Goal: Use online tool/utility: Utilize a website feature to perform a specific function

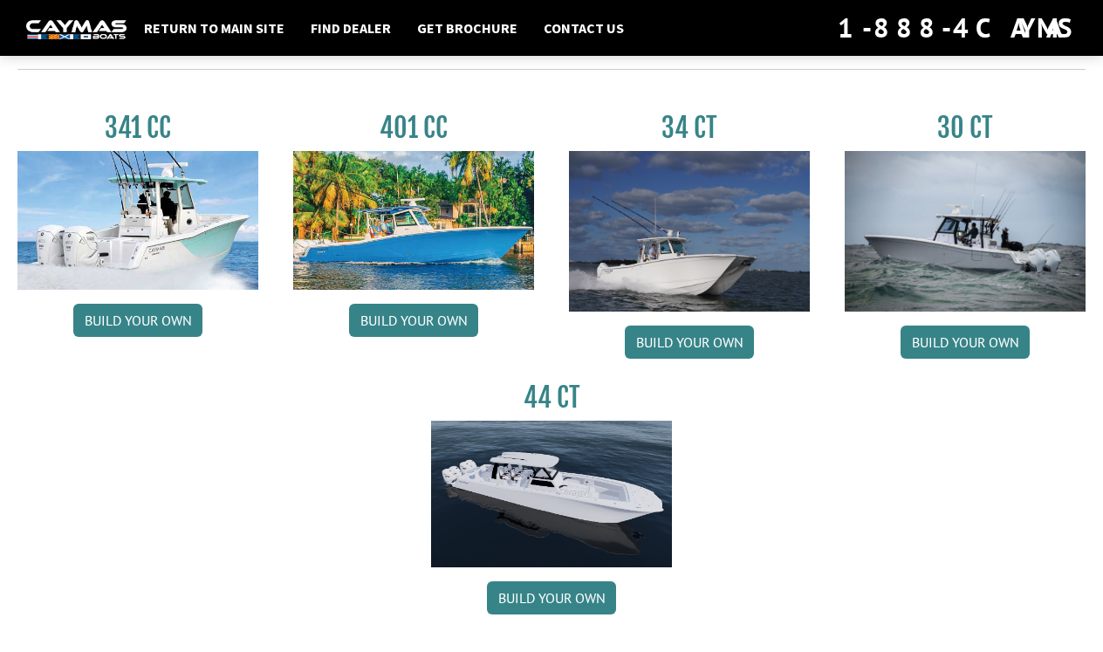
scroll to position [793, 0]
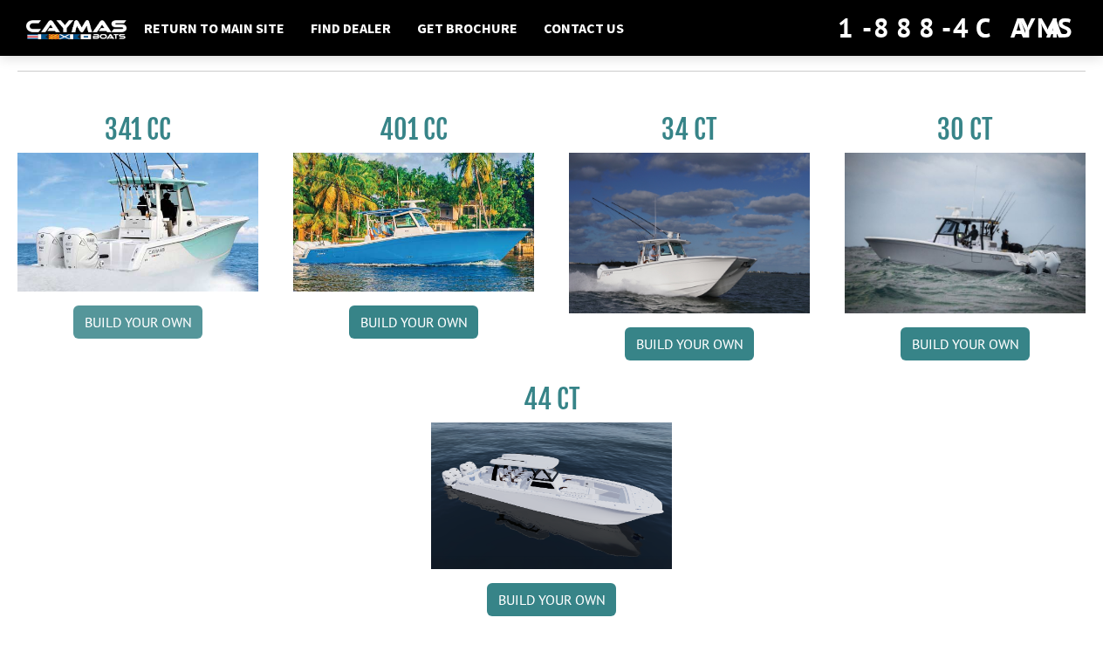
click at [139, 319] on link "Build your own" at bounding box center [137, 322] width 129 height 33
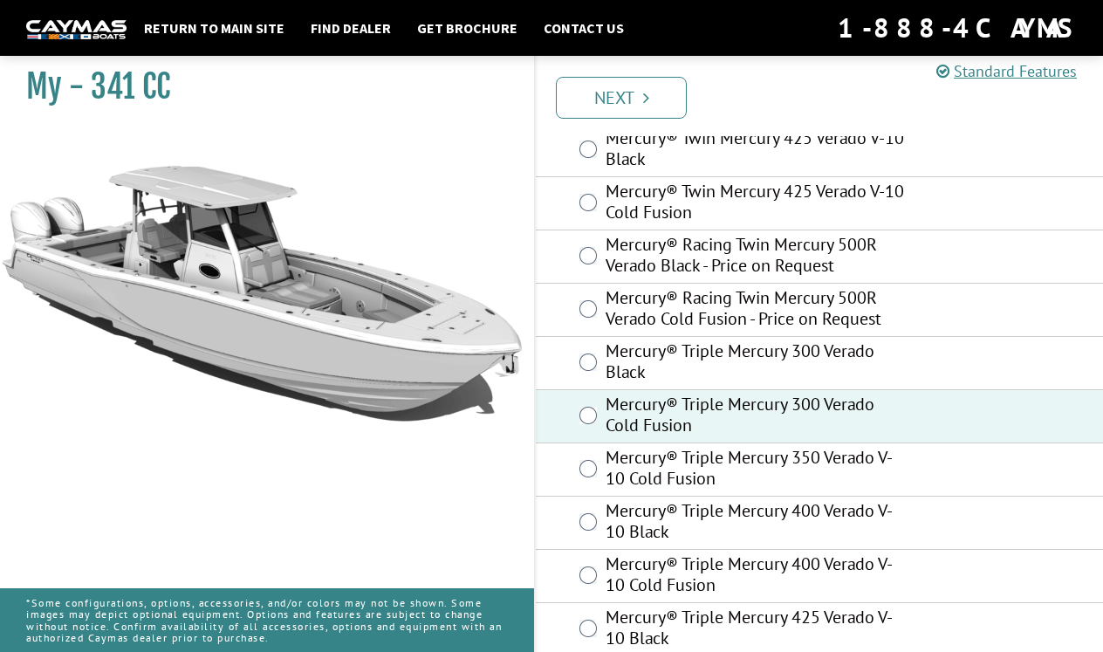
scroll to position [239, 0]
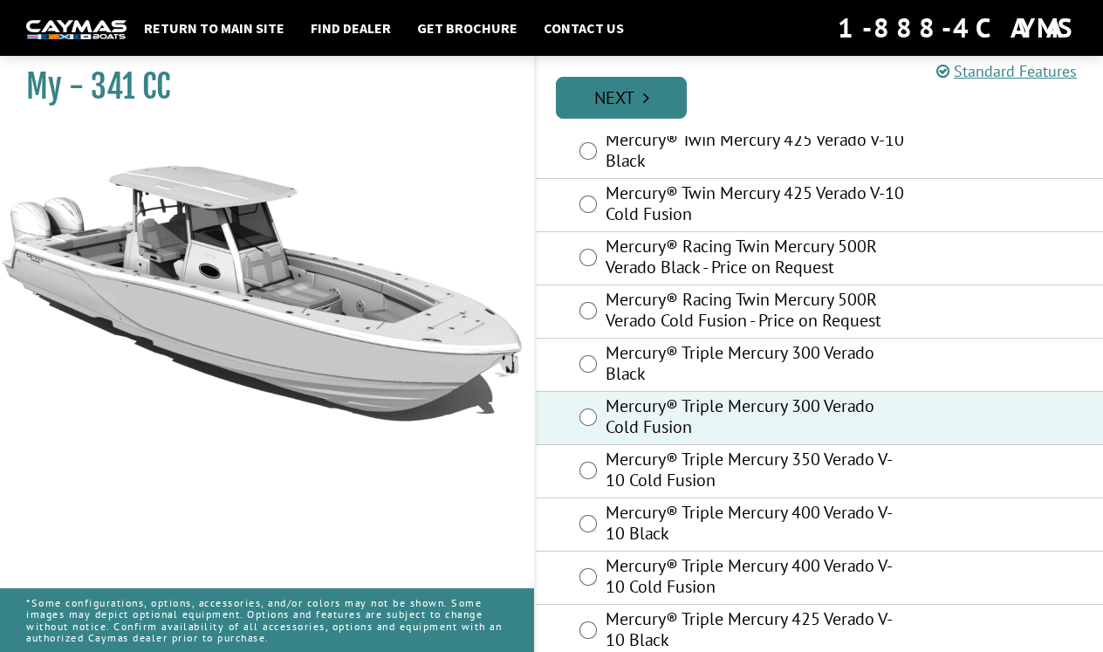
click at [623, 112] on link "Next" at bounding box center [621, 98] width 131 height 42
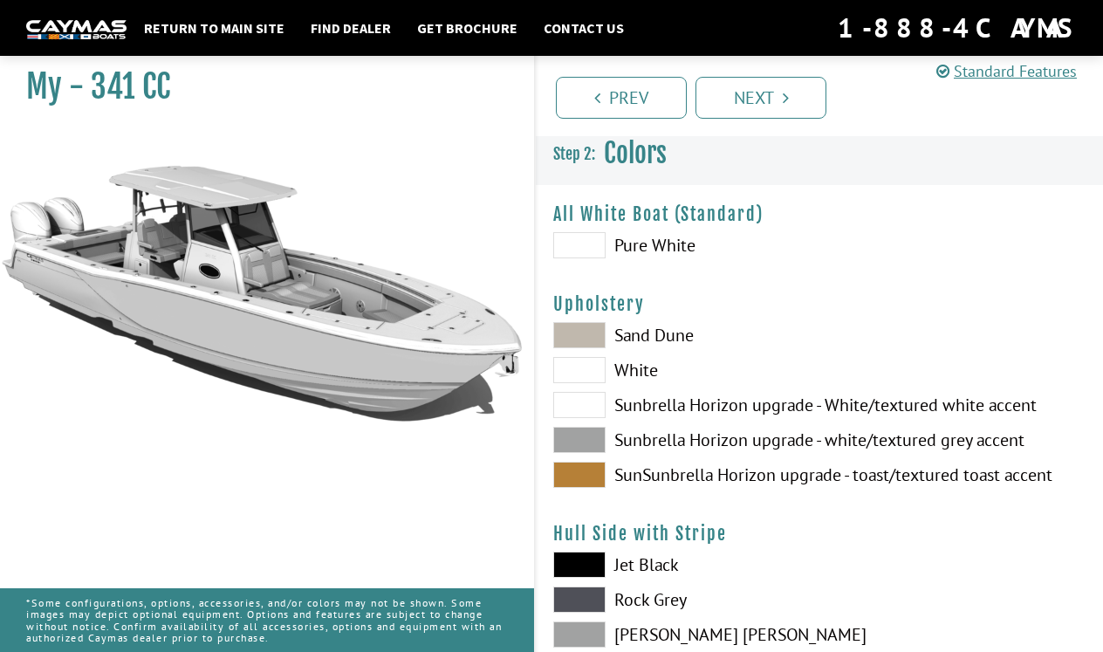
scroll to position [0, 0]
click at [584, 409] on span at bounding box center [579, 406] width 52 height 26
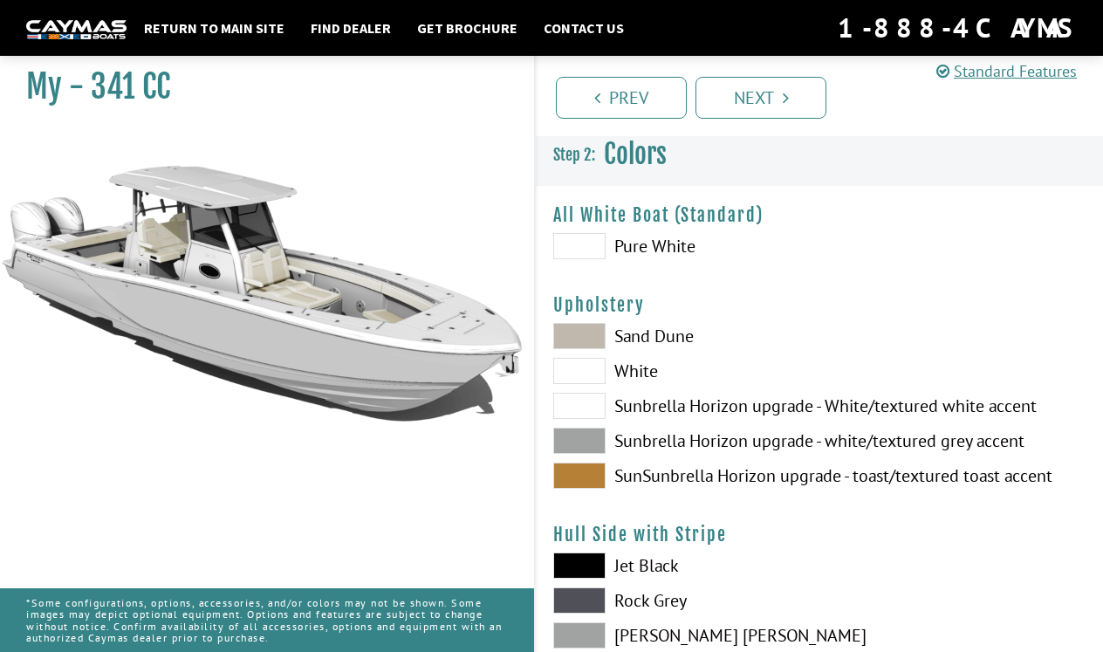
click at [586, 375] on span at bounding box center [579, 371] width 52 height 26
click at [586, 406] on span at bounding box center [579, 406] width 52 height 26
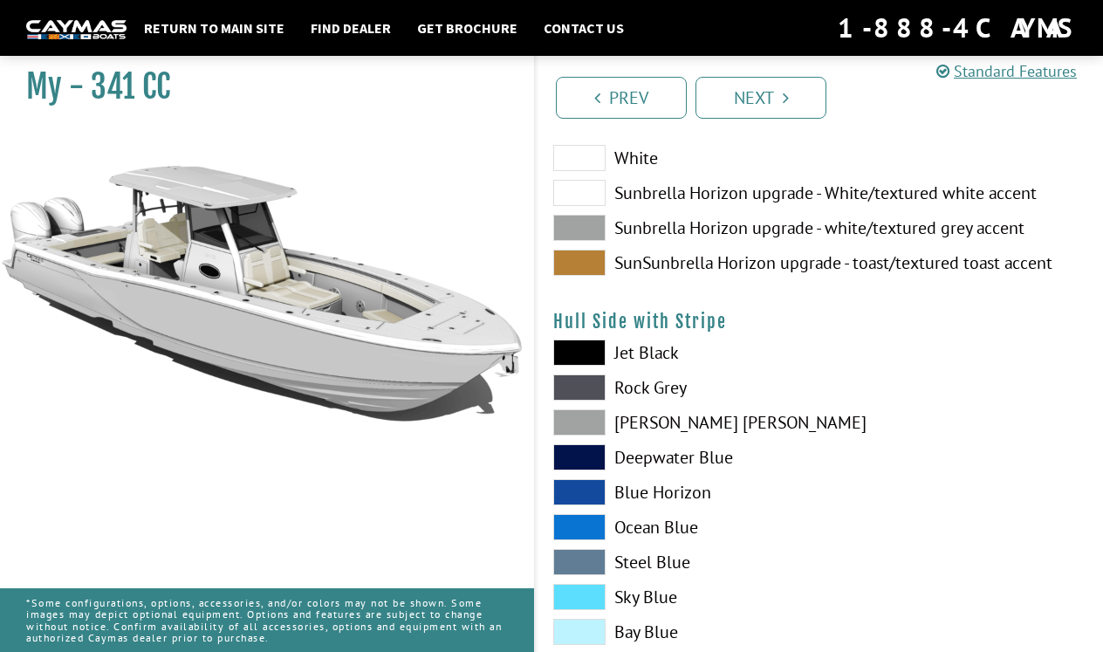
scroll to position [216, 0]
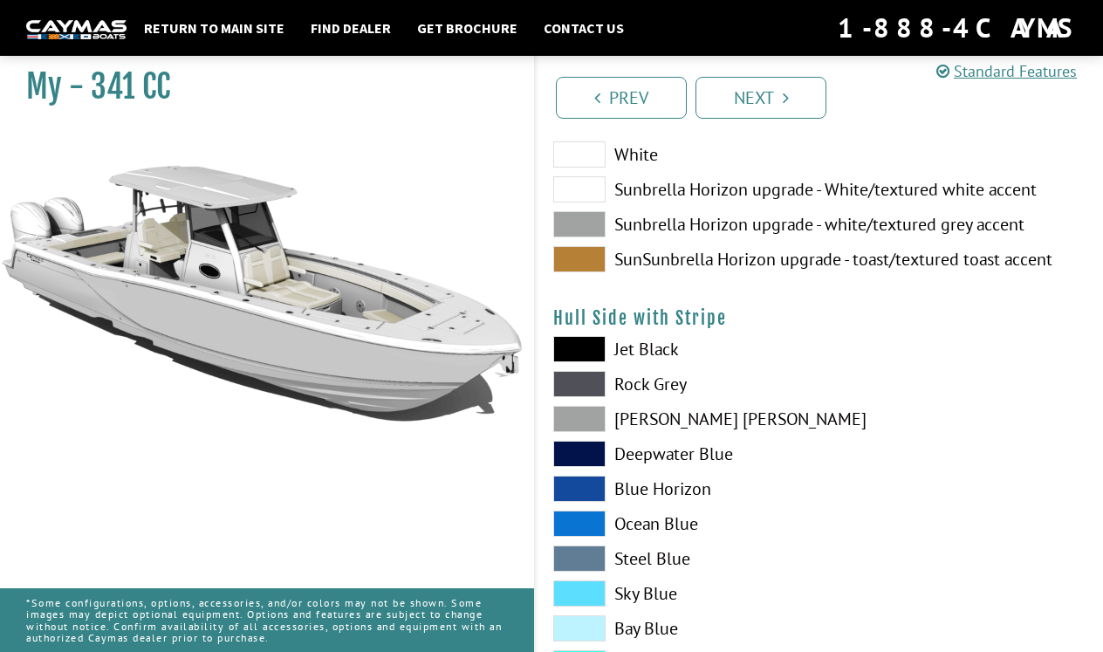
click at [606, 491] on label "Blue Horizon" at bounding box center [677, 489] width 249 height 26
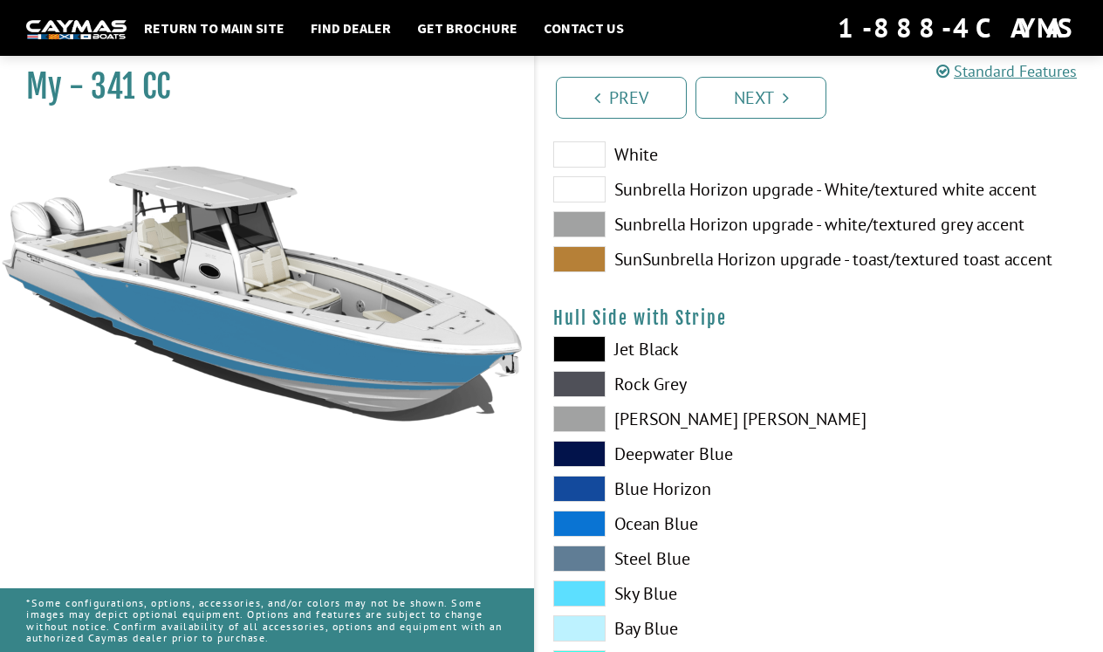
click at [582, 525] on span at bounding box center [579, 524] width 52 height 26
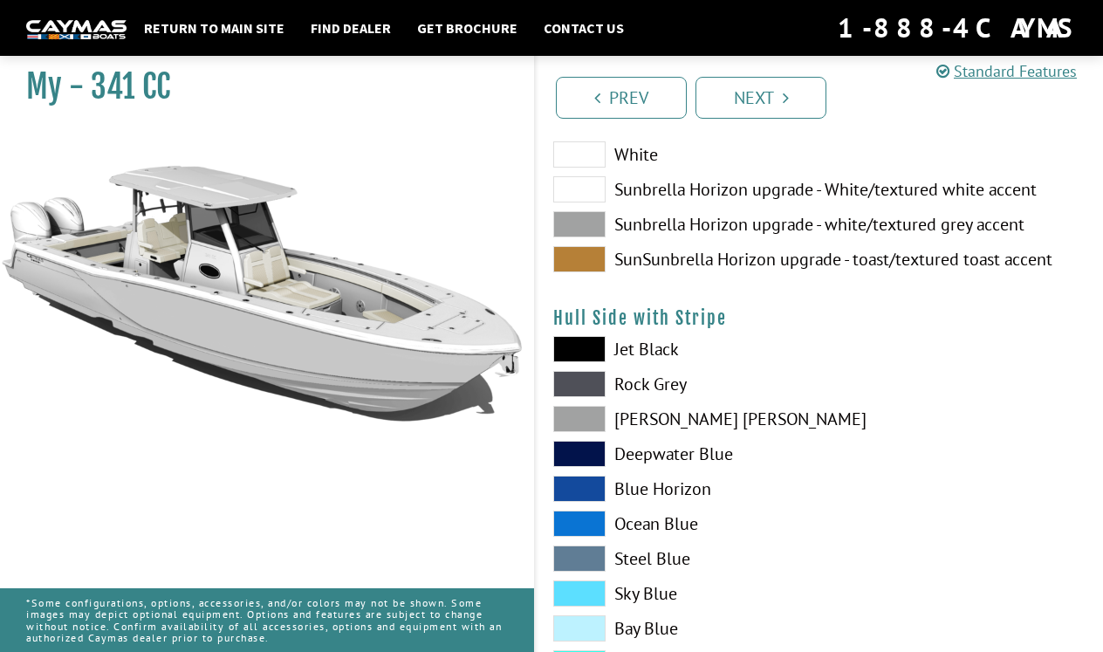
click at [584, 491] on span at bounding box center [579, 489] width 52 height 26
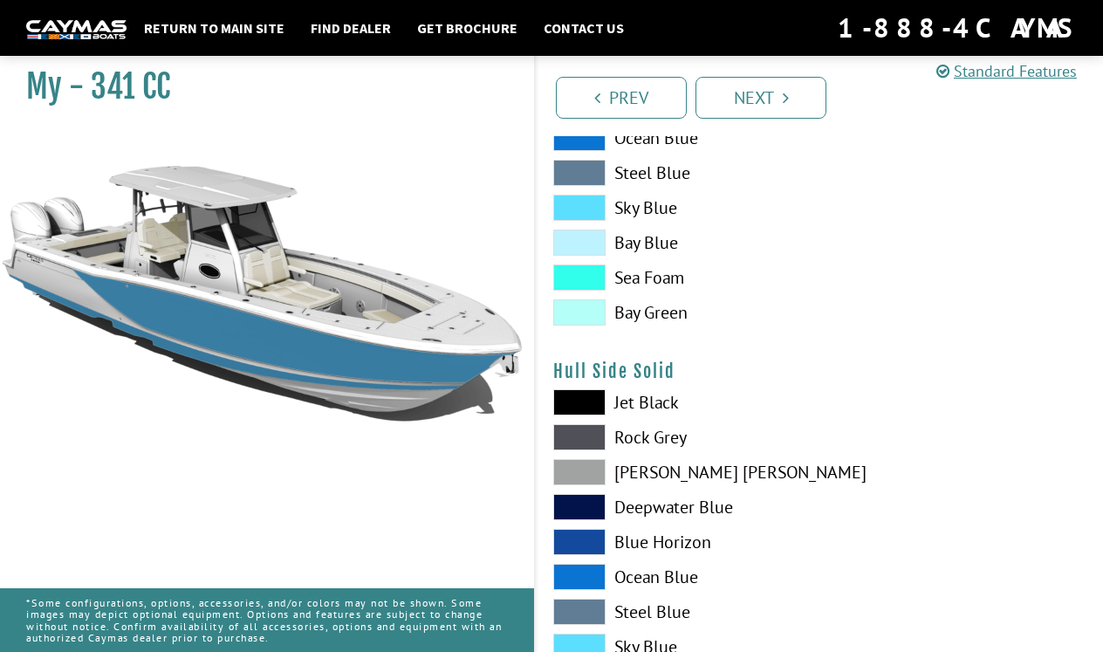
scroll to position [603, 0]
click at [587, 547] on span at bounding box center [579, 541] width 52 height 26
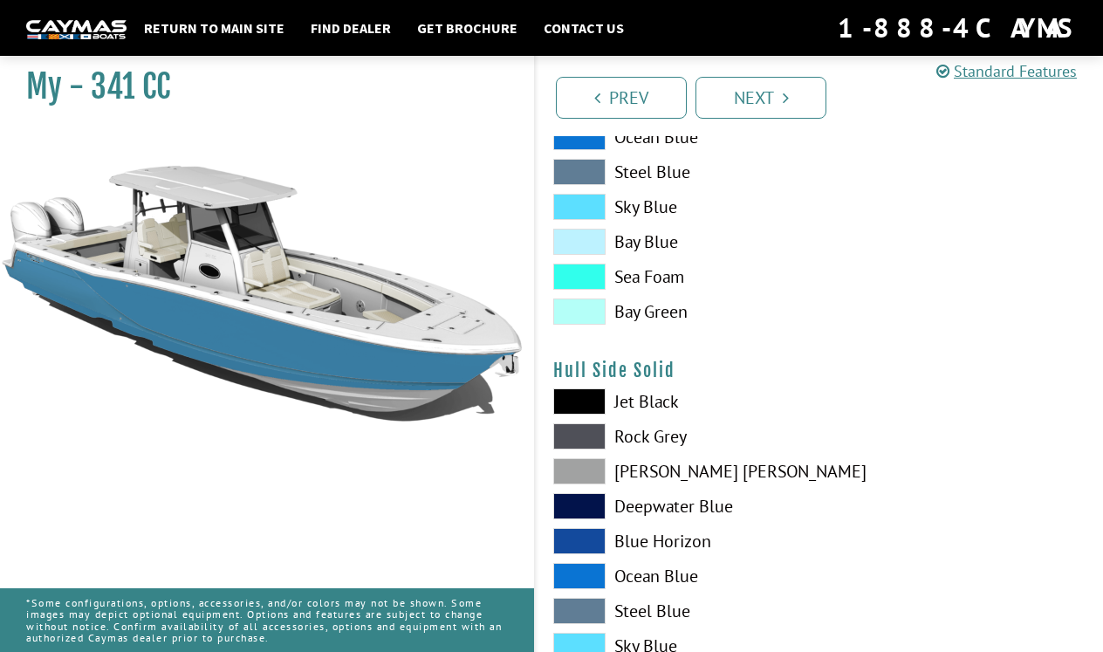
click at [586, 573] on span at bounding box center [579, 576] width 52 height 26
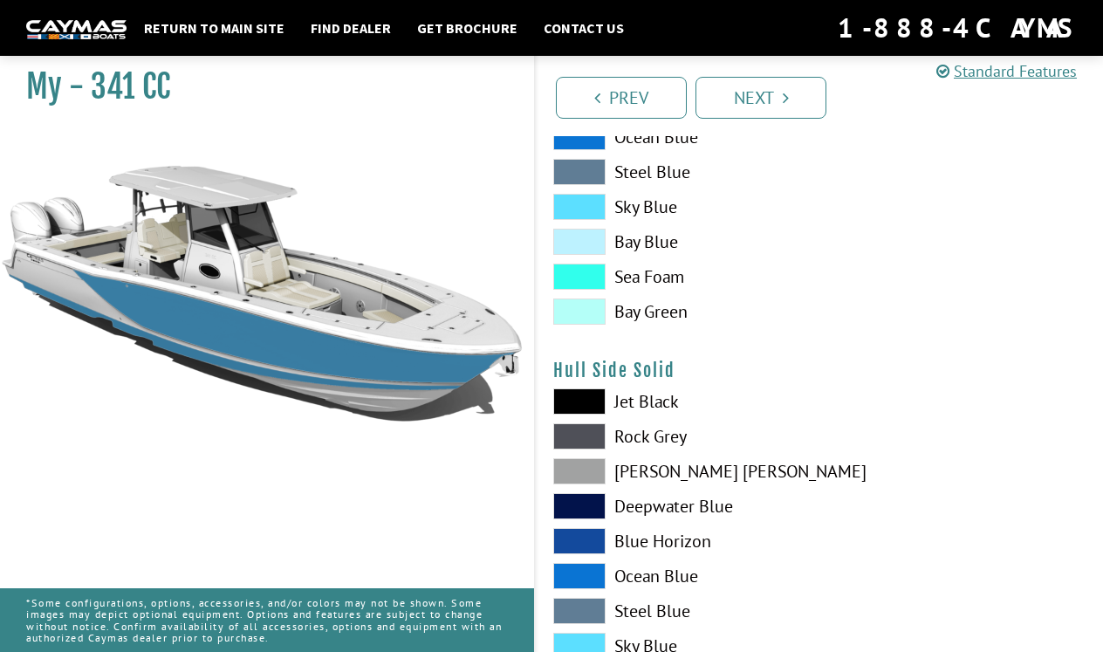
click at [587, 535] on span at bounding box center [579, 541] width 52 height 26
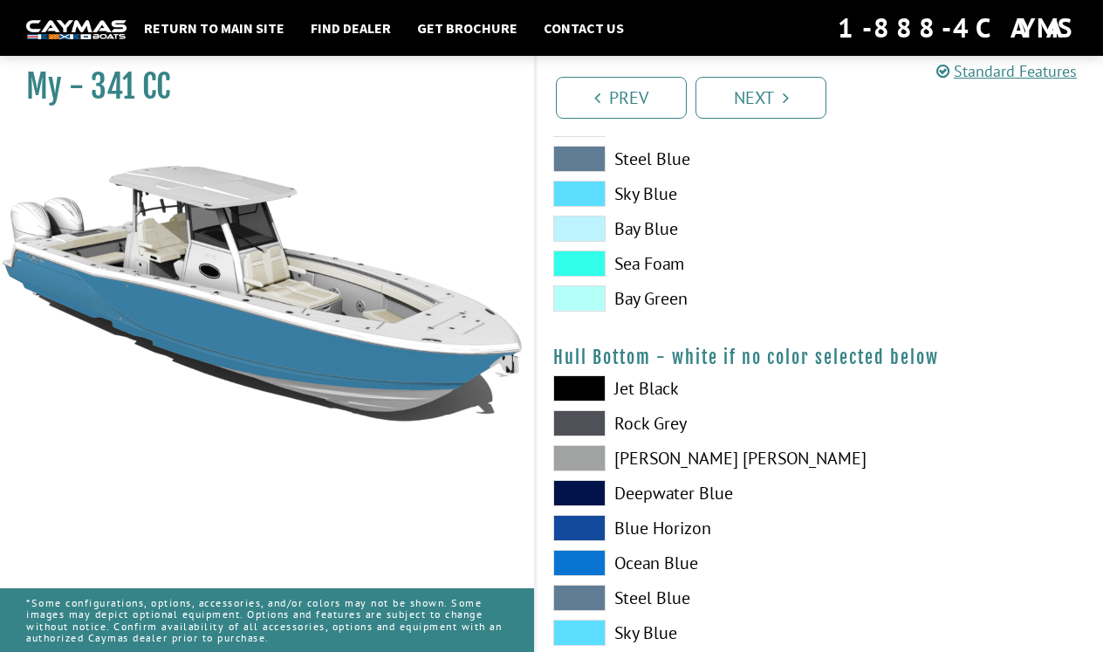
scroll to position [1057, 0]
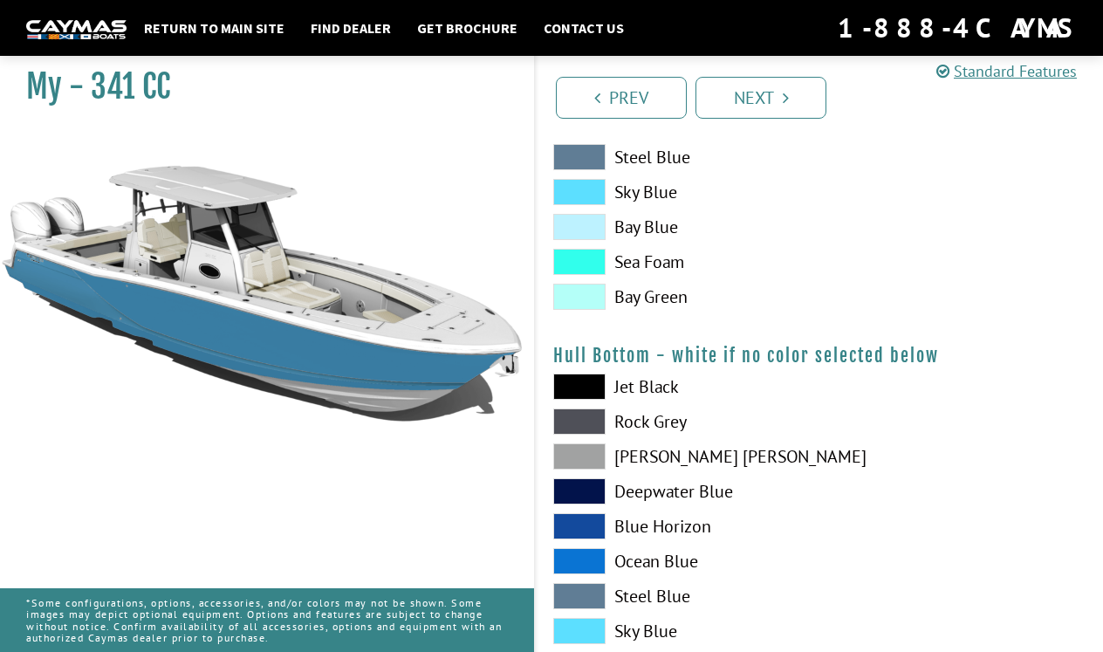
click at [594, 525] on span at bounding box center [579, 526] width 52 height 26
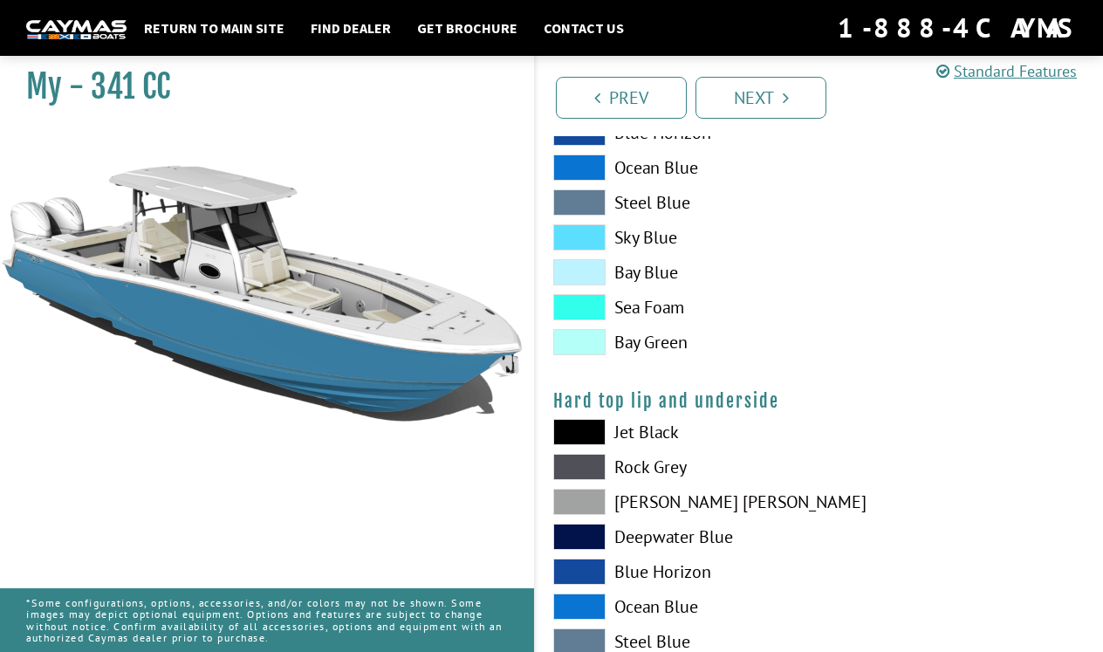
scroll to position [1453, 0]
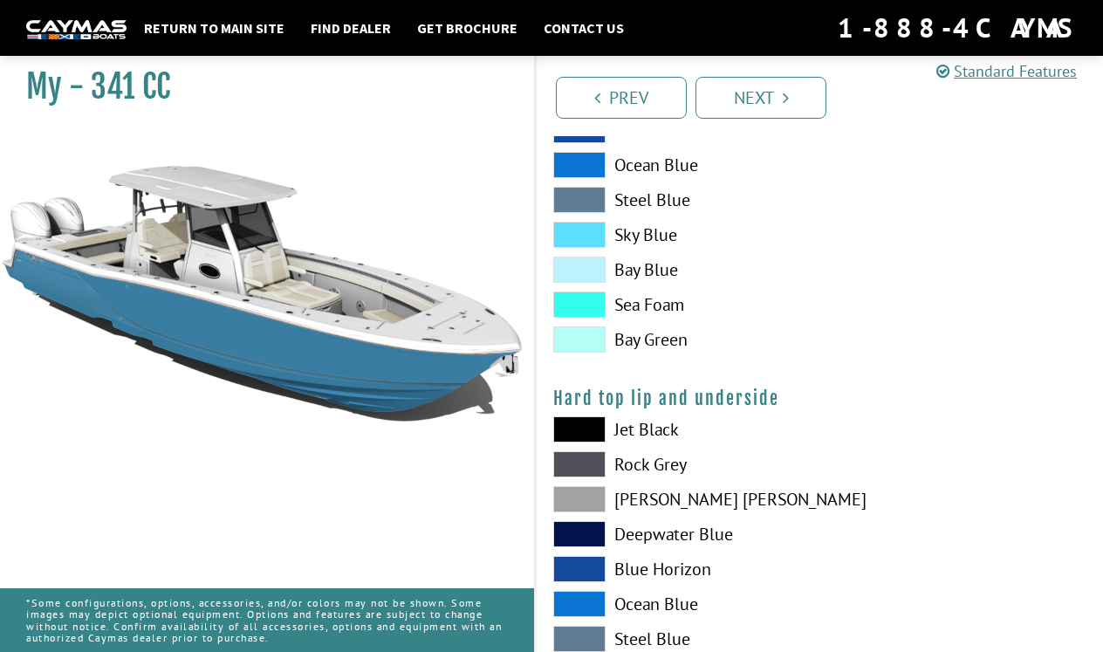
click at [591, 570] on span at bounding box center [579, 569] width 52 height 26
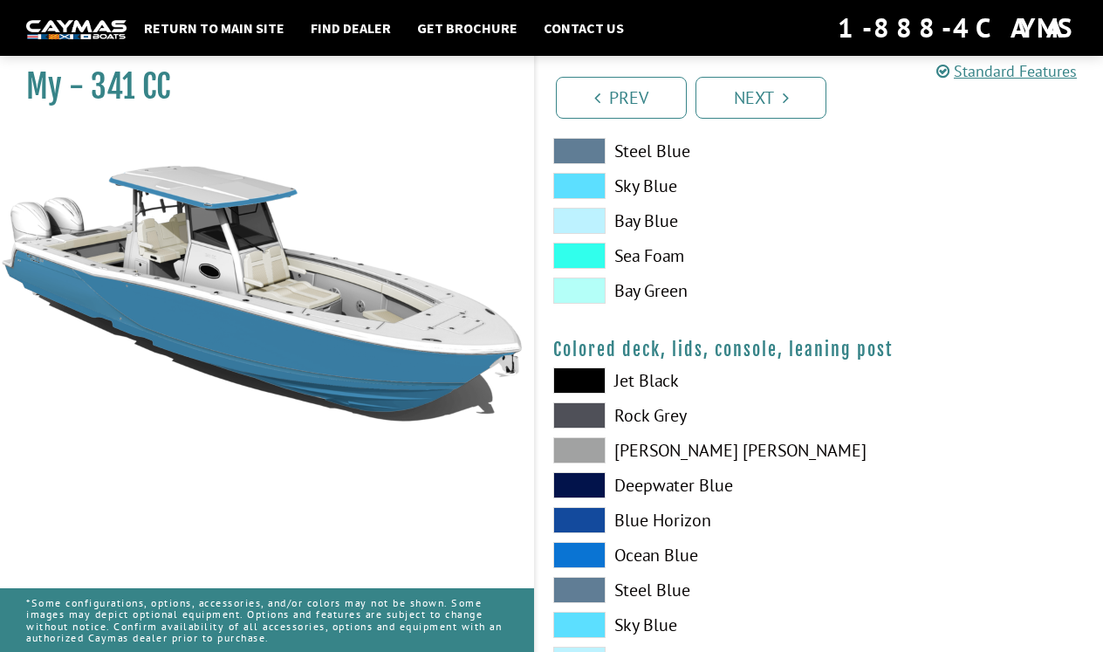
scroll to position [1943, 0]
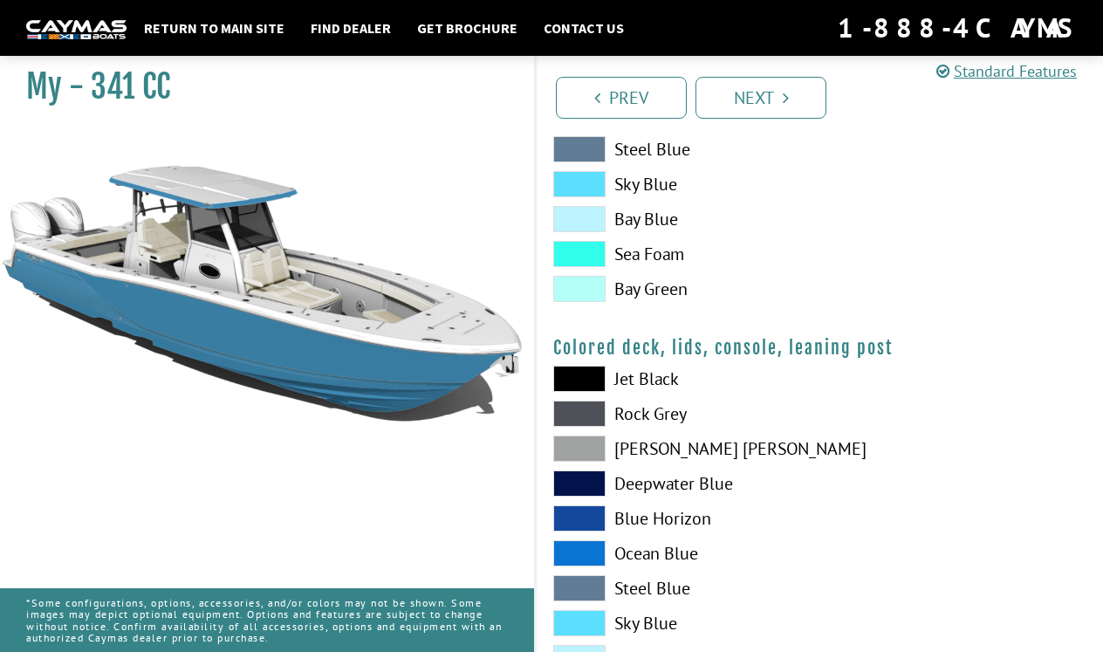
click at [584, 522] on span at bounding box center [579, 518] width 52 height 26
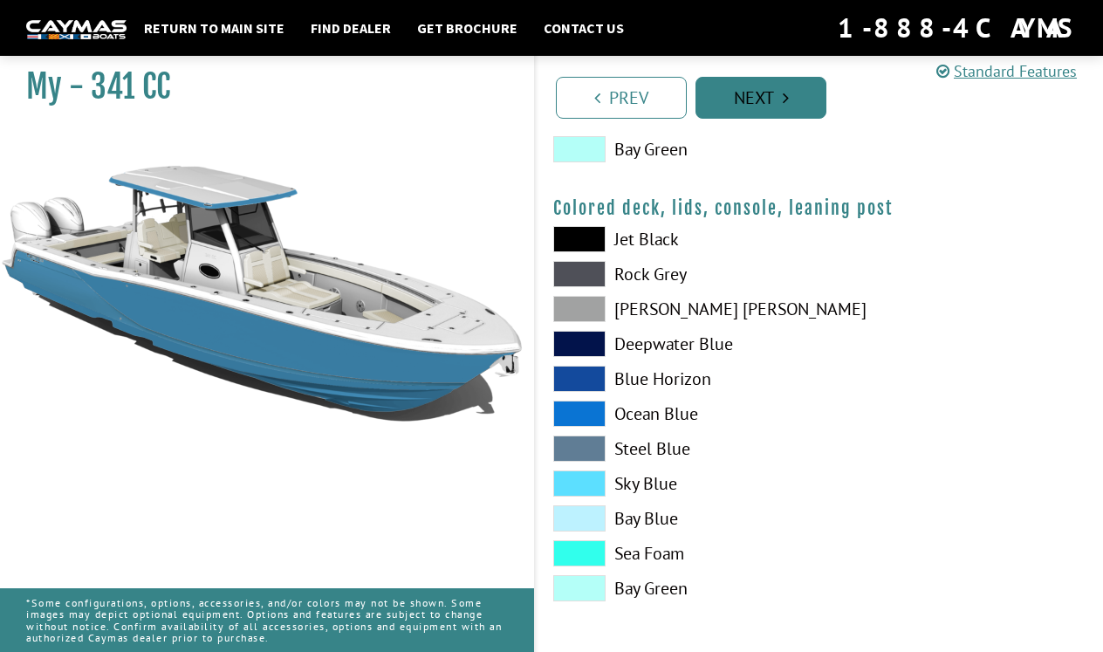
click at [761, 100] on link "Next" at bounding box center [761, 98] width 131 height 42
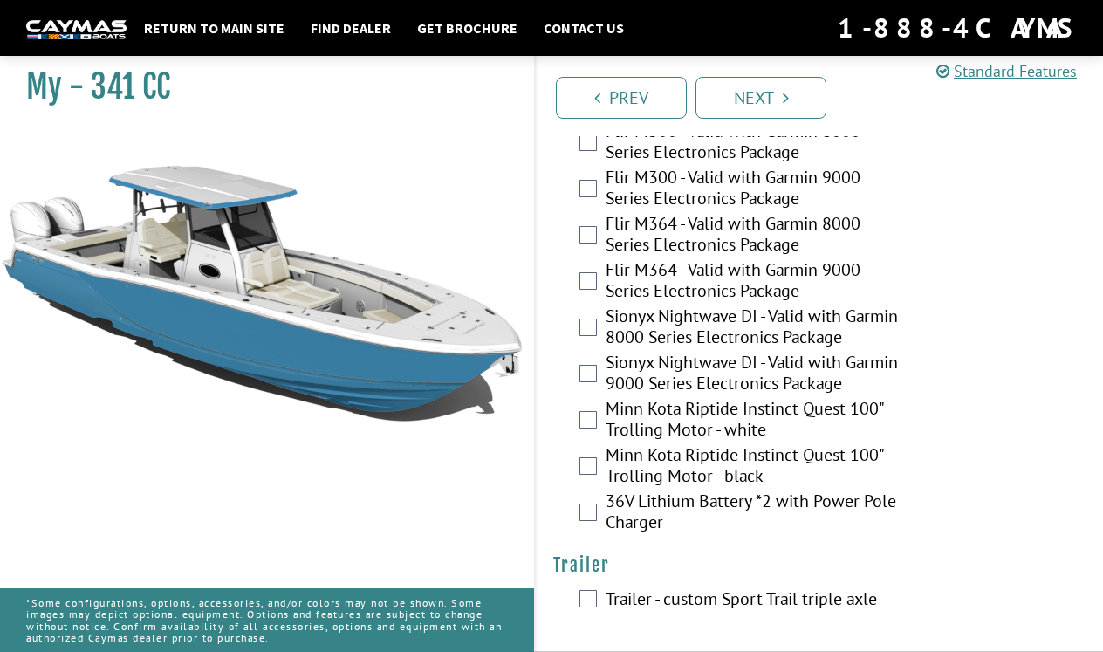
scroll to position [4230, 0]
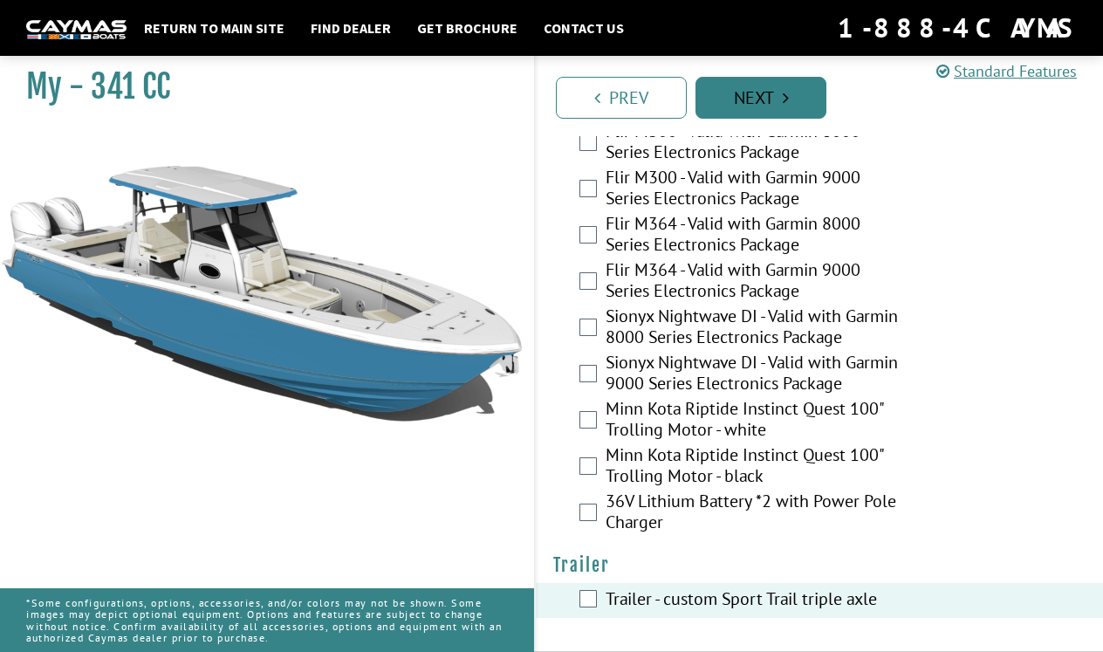
click at [733, 95] on link "Next" at bounding box center [761, 98] width 131 height 42
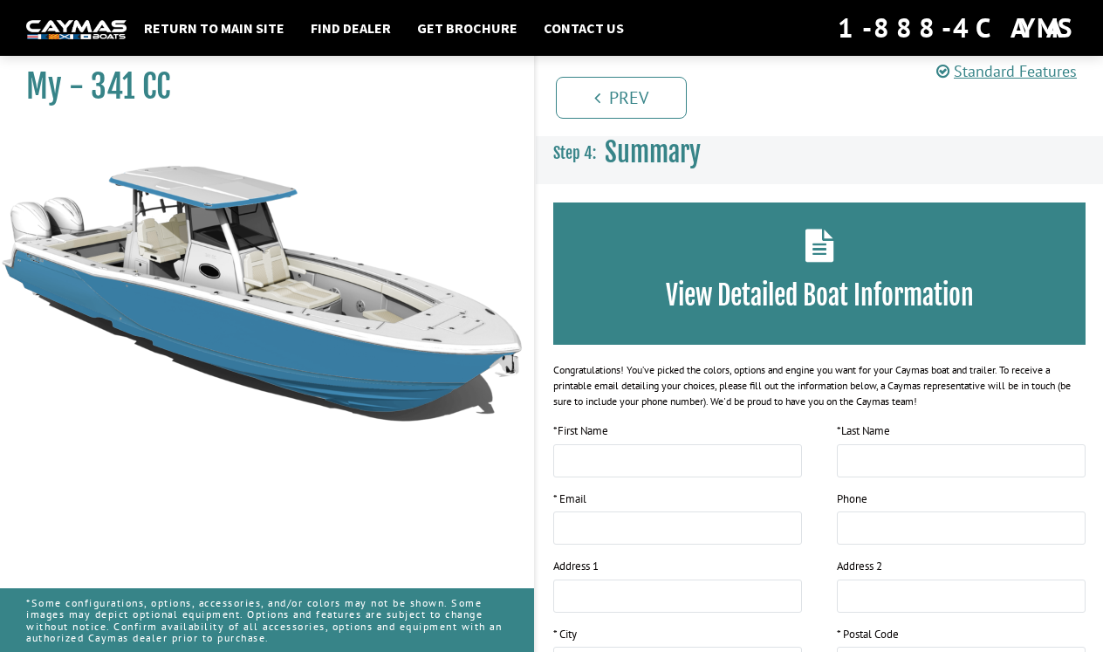
scroll to position [0, 0]
